Goal: Contribute content

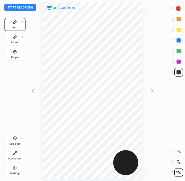
scroll to position [181, 100]
click at [175, 171] on div at bounding box center [178, 172] width 9 height 9
click at [181, 10] on div at bounding box center [178, 8] width 9 height 9
click at [25, 10] on button "Start recording" at bounding box center [20, 7] width 32 height 6
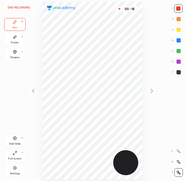
click at [179, 10] on div at bounding box center [178, 8] width 4 height 4
click at [174, 72] on div at bounding box center [178, 72] width 9 height 9
click at [21, 137] on div "H" at bounding box center [22, 138] width 2 height 3
click at [32, 94] on div at bounding box center [33, 90] width 11 height 11
click at [36, 89] on div "End recording 1 2 3 4 5 6 7 R O A L C X Z Erase all C X Z Pen P Eraser E Shapes…" at bounding box center [92, 90] width 185 height 181
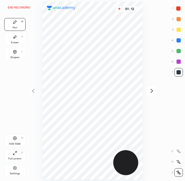
click at [13, 144] on div "Add Slide" at bounding box center [15, 143] width 12 height 3
click at [178, 12] on div at bounding box center [178, 8] width 9 height 9
click at [15, 141] on div "Add Slide H" at bounding box center [14, 140] width 21 height 13
click at [176, 71] on div at bounding box center [178, 72] width 9 height 9
click at [178, 60] on div at bounding box center [178, 62] width 4 height 4
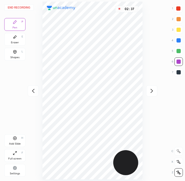
click at [180, 71] on div at bounding box center [178, 72] width 4 height 4
click at [177, 63] on div at bounding box center [178, 62] width 4 height 4
click at [177, 72] on div at bounding box center [178, 72] width 4 height 4
click at [176, 58] on div at bounding box center [178, 61] width 9 height 9
click at [17, 139] on div "Add Slide H" at bounding box center [14, 140] width 21 height 13
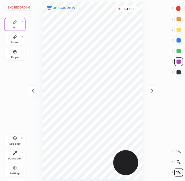
click at [176, 7] on div at bounding box center [178, 8] width 4 height 4
click at [30, 94] on div at bounding box center [33, 90] width 11 height 11
click at [148, 92] on div at bounding box center [151, 90] width 11 height 11
click at [36, 86] on div at bounding box center [33, 90] width 11 height 11
click at [30, 92] on icon at bounding box center [33, 91] width 6 height 6
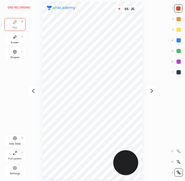
click at [33, 91] on icon at bounding box center [33, 91] width 6 height 6
click at [146, 91] on div at bounding box center [151, 90] width 11 height 11
click at [29, 88] on div at bounding box center [33, 90] width 11 height 11
click at [23, 10] on button "End recording" at bounding box center [18, 7] width 29 height 6
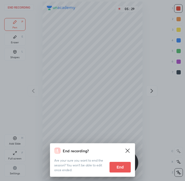
click at [117, 168] on button "End" at bounding box center [119, 167] width 21 height 11
